Goal: Find specific page/section: Find specific page/section

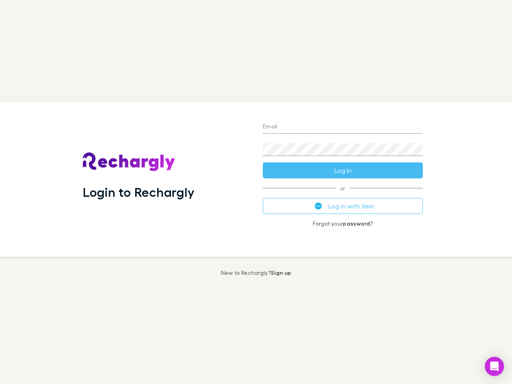
click at [256, 192] on div "Login to Rechargly" at bounding box center [166, 179] width 180 height 155
click at [343, 127] on input "Email" at bounding box center [343, 127] width 160 height 13
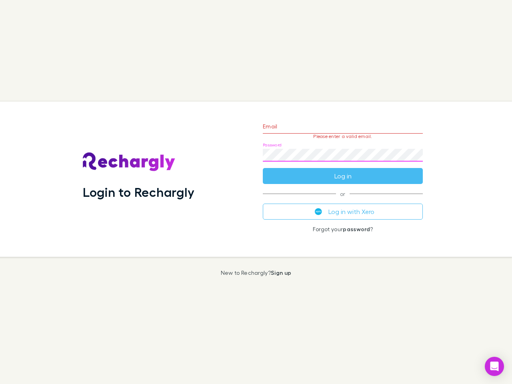
click at [343, 170] on form "Email Please enter a valid email. Password Log in" at bounding box center [343, 149] width 160 height 70
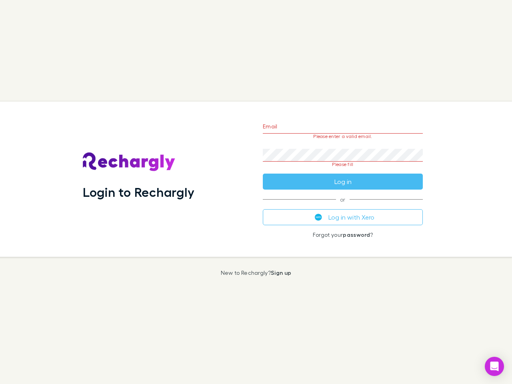
click at [343, 206] on div "Email Please enter a valid email. Password Please fill Log in or Log in with Xe…" at bounding box center [342, 179] width 173 height 155
click at [494, 366] on icon "Open Intercom Messenger" at bounding box center [494, 367] width 8 height 10
